Goal: Task Accomplishment & Management: Manage account settings

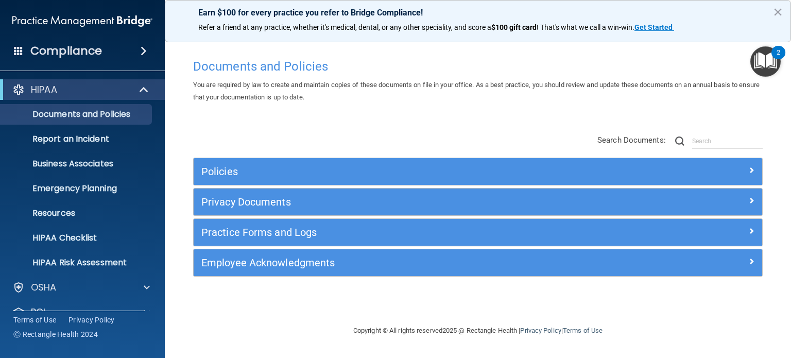
drag, startPoint x: 268, startPoint y: 117, endPoint x: 271, endPoint y: 112, distance: 5.8
click at [271, 112] on div "Documents and Policies You are required by law to create and maintain copies of…" at bounding box center [477, 189] width 585 height 271
click at [97, 290] on div "OSHA" at bounding box center [69, 286] width 128 height 12
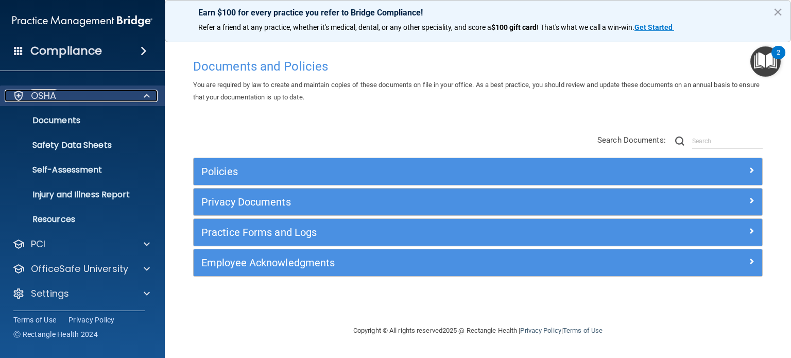
scroll to position [192, 0]
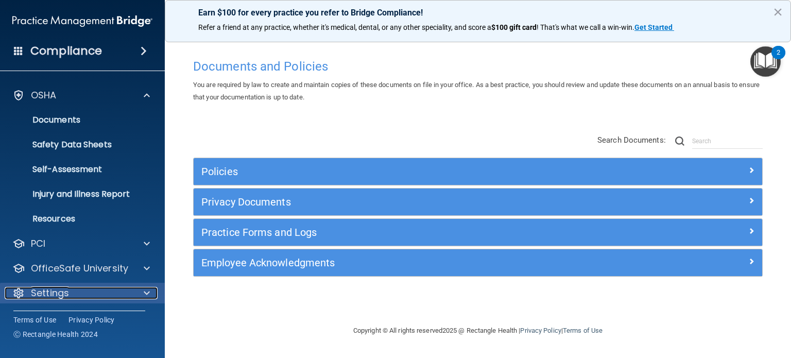
click at [144, 289] on span at bounding box center [147, 293] width 6 height 12
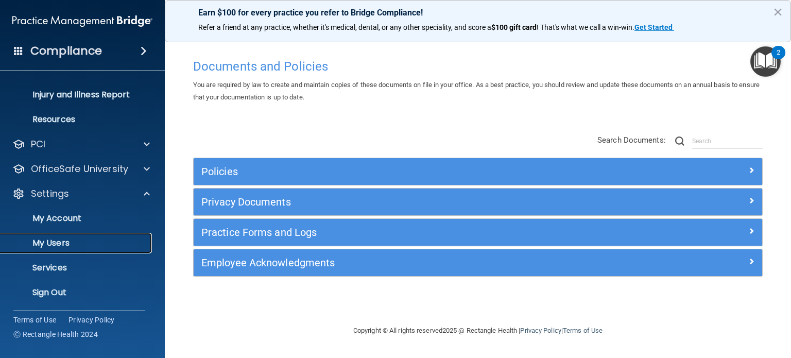
click at [56, 239] on p "My Users" at bounding box center [77, 243] width 141 height 10
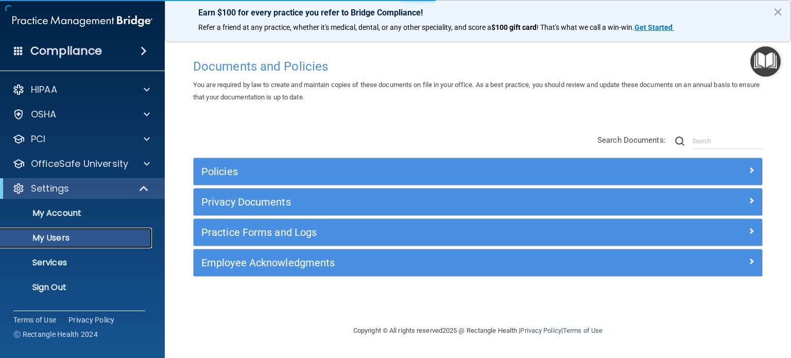
select select "20"
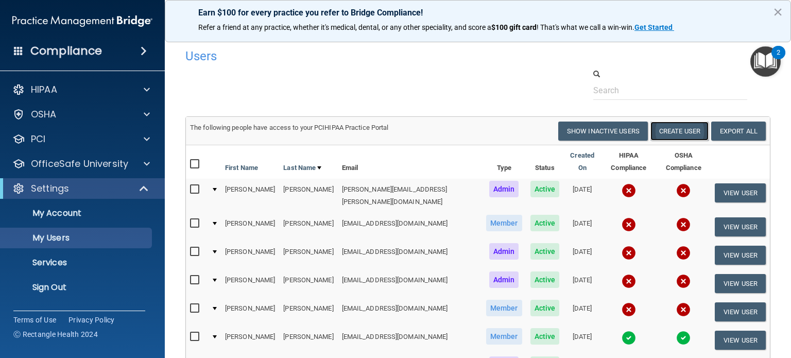
click at [666, 138] on button "Create User" at bounding box center [680, 131] width 58 height 19
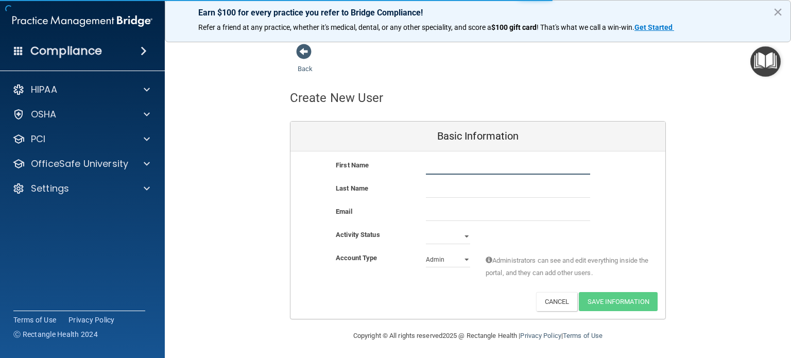
click at [470, 166] on input "text" at bounding box center [508, 166] width 164 height 15
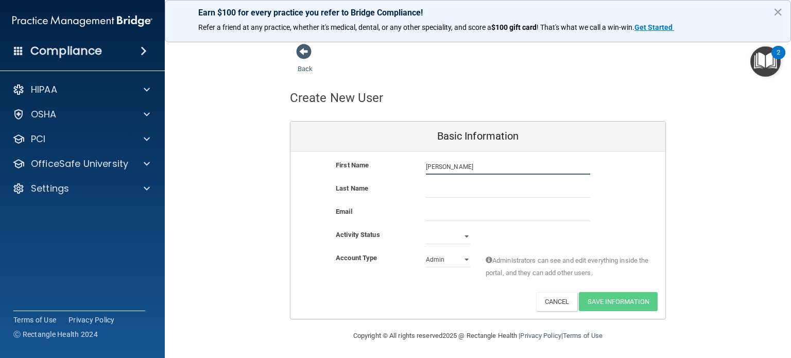
type input "[PERSON_NAME]"
click at [471, 183] on input "text" at bounding box center [508, 189] width 164 height 15
type input "Ley"
click at [453, 211] on input "email" at bounding box center [508, 213] width 164 height 15
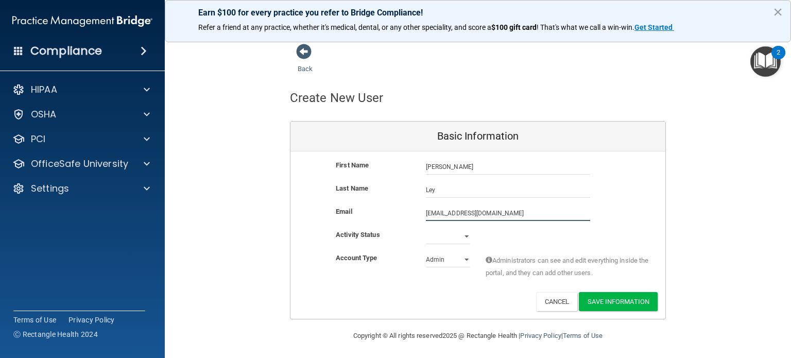
type input "[EMAIL_ADDRESS][DOMAIN_NAME]"
click at [440, 230] on div "First Name [PERSON_NAME] [PERSON_NAME] Last Name [PERSON_NAME] Email [EMAIL_ADD…" at bounding box center [477, 234] width 375 height 167
select select "active"
click at [426, 229] on select "Active Inactive" at bounding box center [448, 236] width 44 height 15
click at [459, 261] on select "Admin Member" at bounding box center [448, 259] width 44 height 15
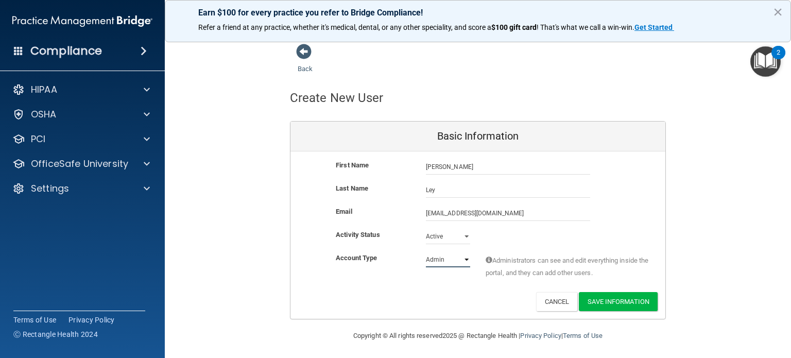
click at [426, 252] on select "Admin Member" at bounding box center [448, 259] width 44 height 15
click at [392, 276] on div "Account Type Practice Admin Admin Member Financial Institution Business Associa…" at bounding box center [477, 268] width 375 height 32
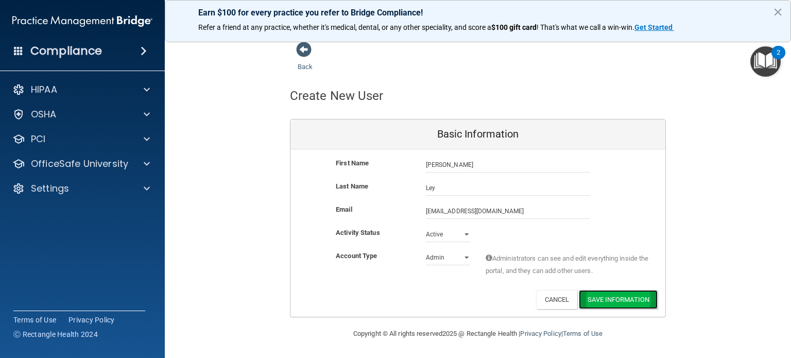
click at [583, 301] on button "Save Information" at bounding box center [618, 299] width 79 height 19
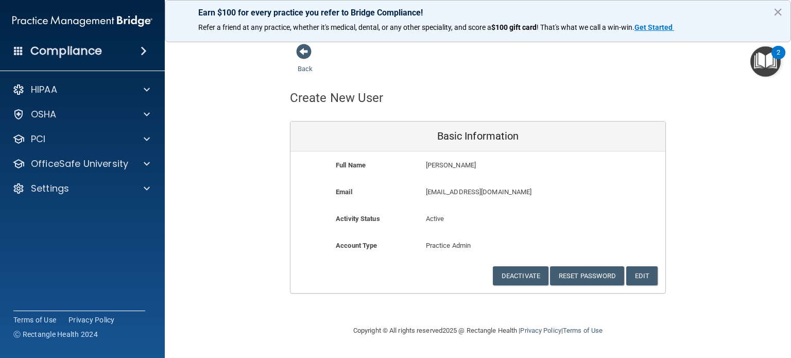
scroll to position [0, 0]
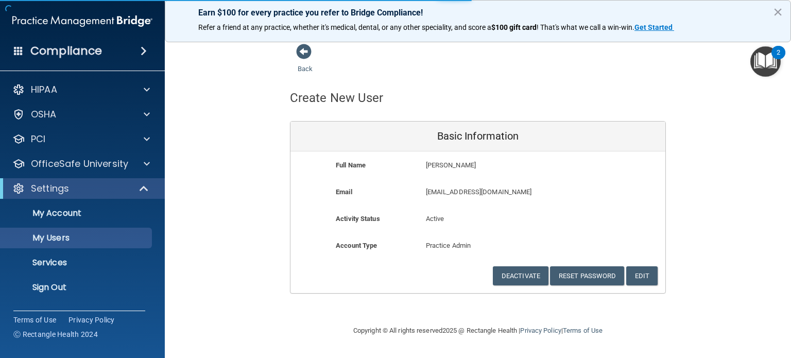
select select "20"
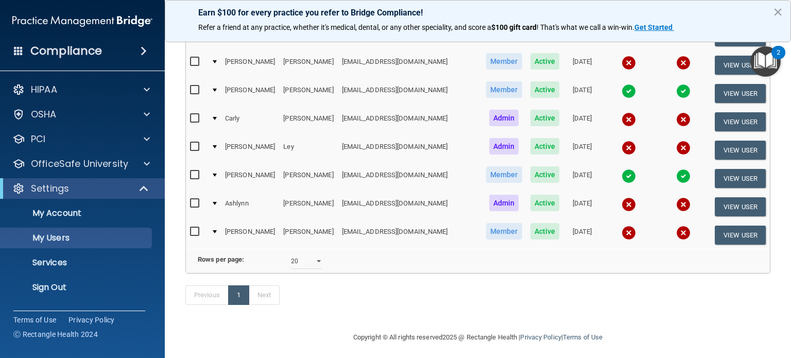
scroll to position [227, 0]
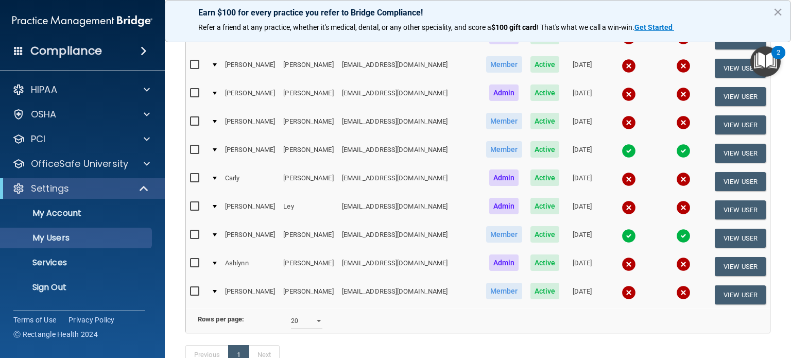
click at [341, 224] on td "[EMAIL_ADDRESS][DOMAIN_NAME]" at bounding box center [410, 238] width 144 height 28
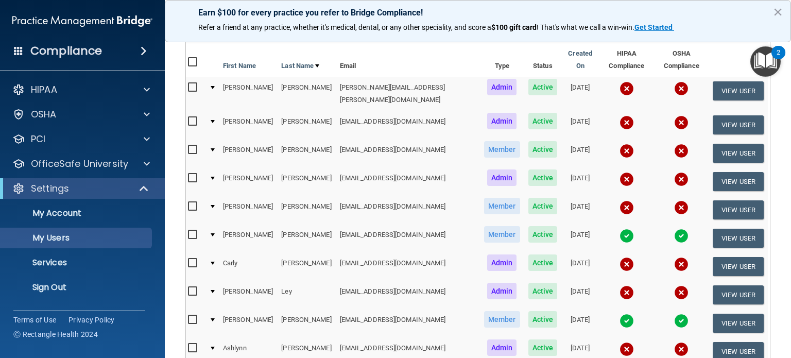
scroll to position [143, 0]
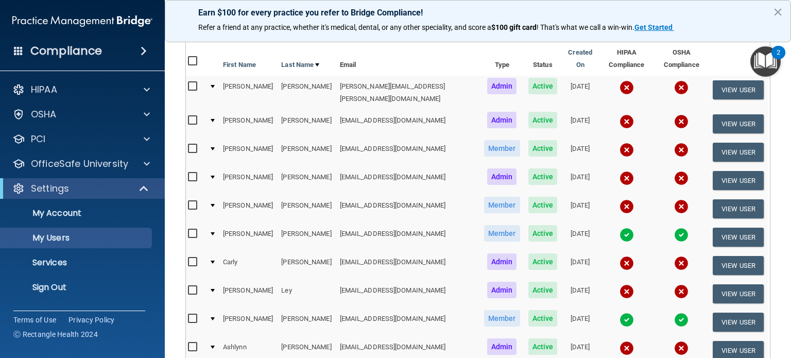
click at [211, 261] on div at bounding box center [213, 262] width 4 height 3
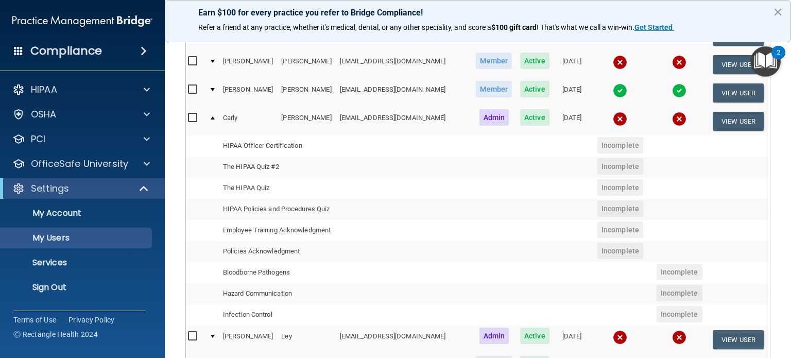
scroll to position [289, 0]
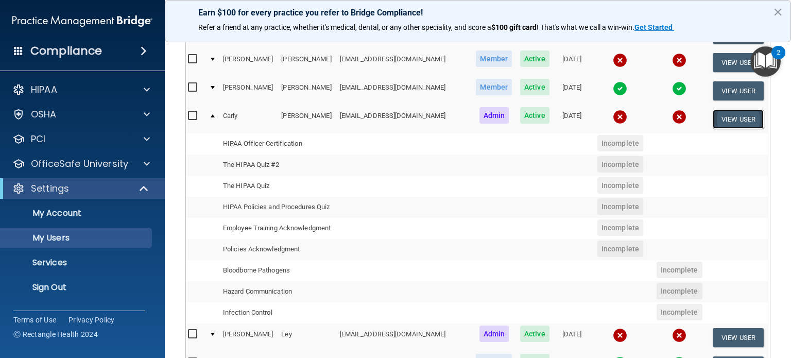
click at [721, 115] on button "View User" at bounding box center [738, 119] width 51 height 19
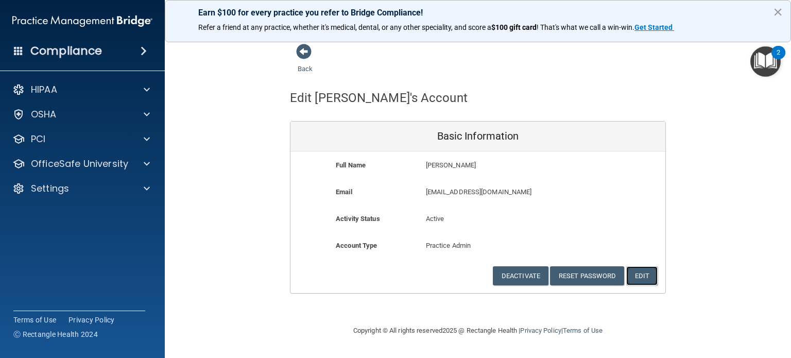
click at [651, 274] on button "Edit" at bounding box center [641, 275] width 31 height 19
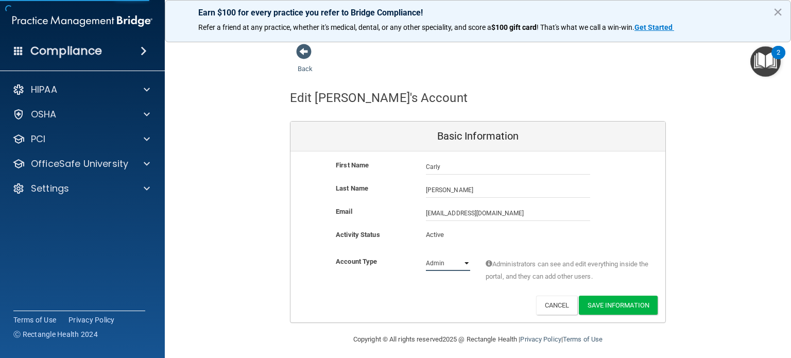
click at [465, 263] on select "Admin Member" at bounding box center [448, 262] width 44 height 15
select select "practice_member"
click at [426, 255] on select "Admin Member" at bounding box center [448, 262] width 44 height 15
click at [601, 303] on button "Save Information" at bounding box center [618, 305] width 79 height 19
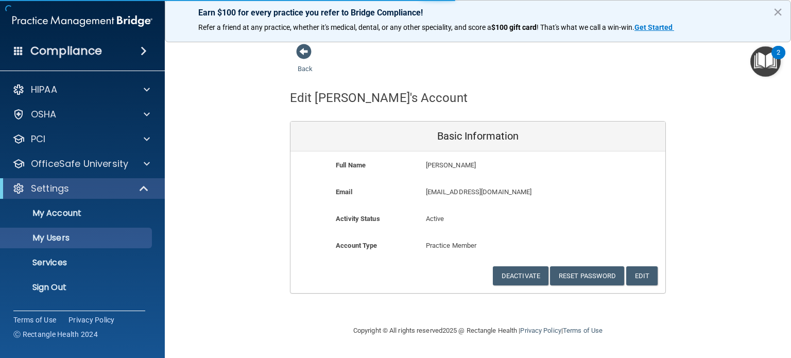
select select "20"
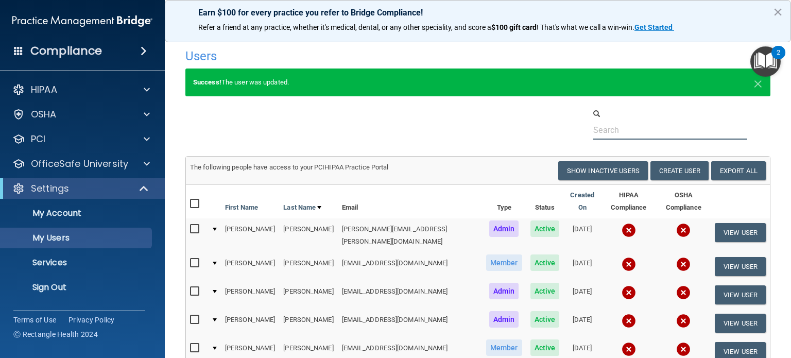
click at [290, 136] on div at bounding box center [478, 123] width 601 height 31
